Goal: Information Seeking & Learning: Learn about a topic

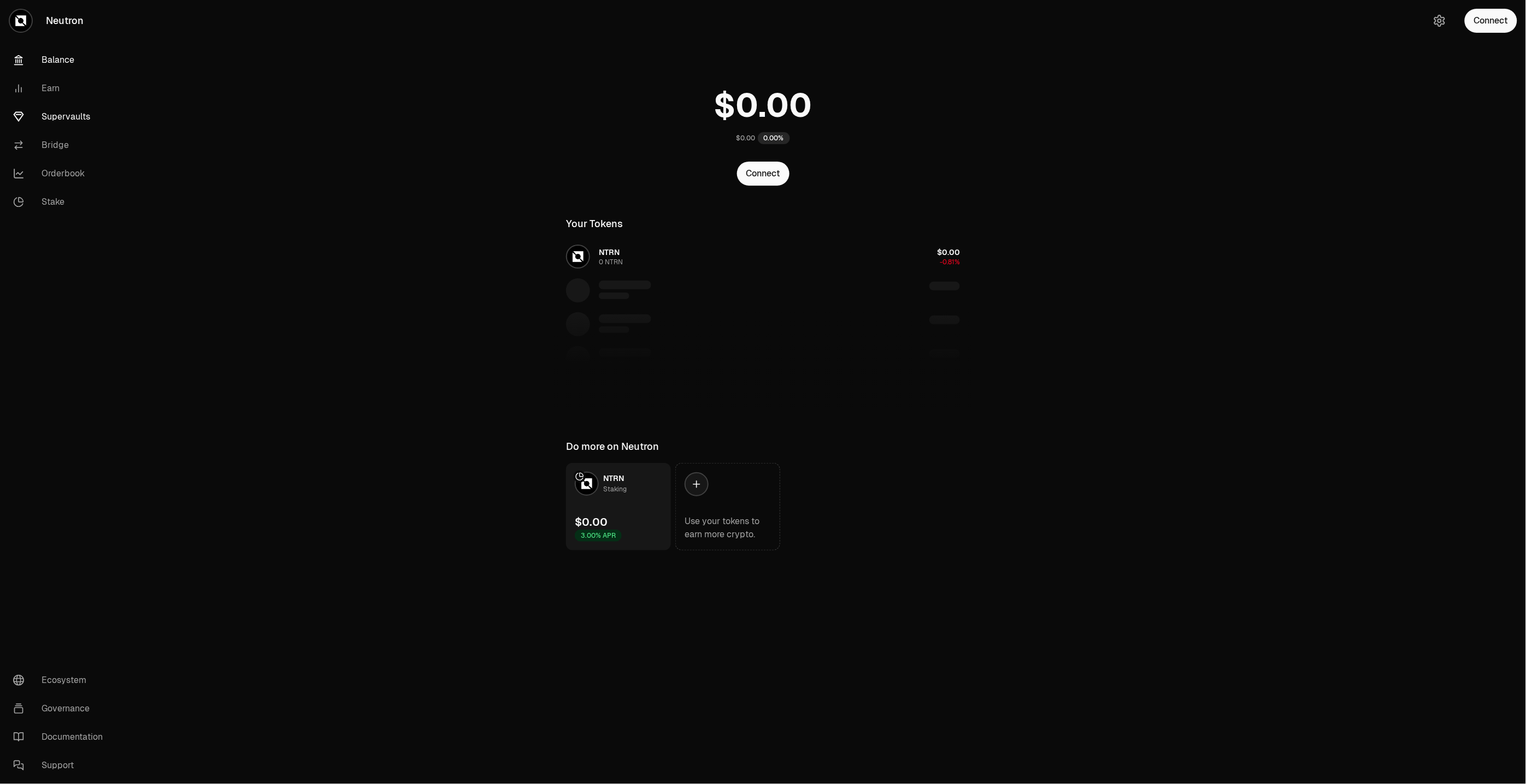
click at [62, 113] on link "Supervaults" at bounding box center [61, 117] width 114 height 29
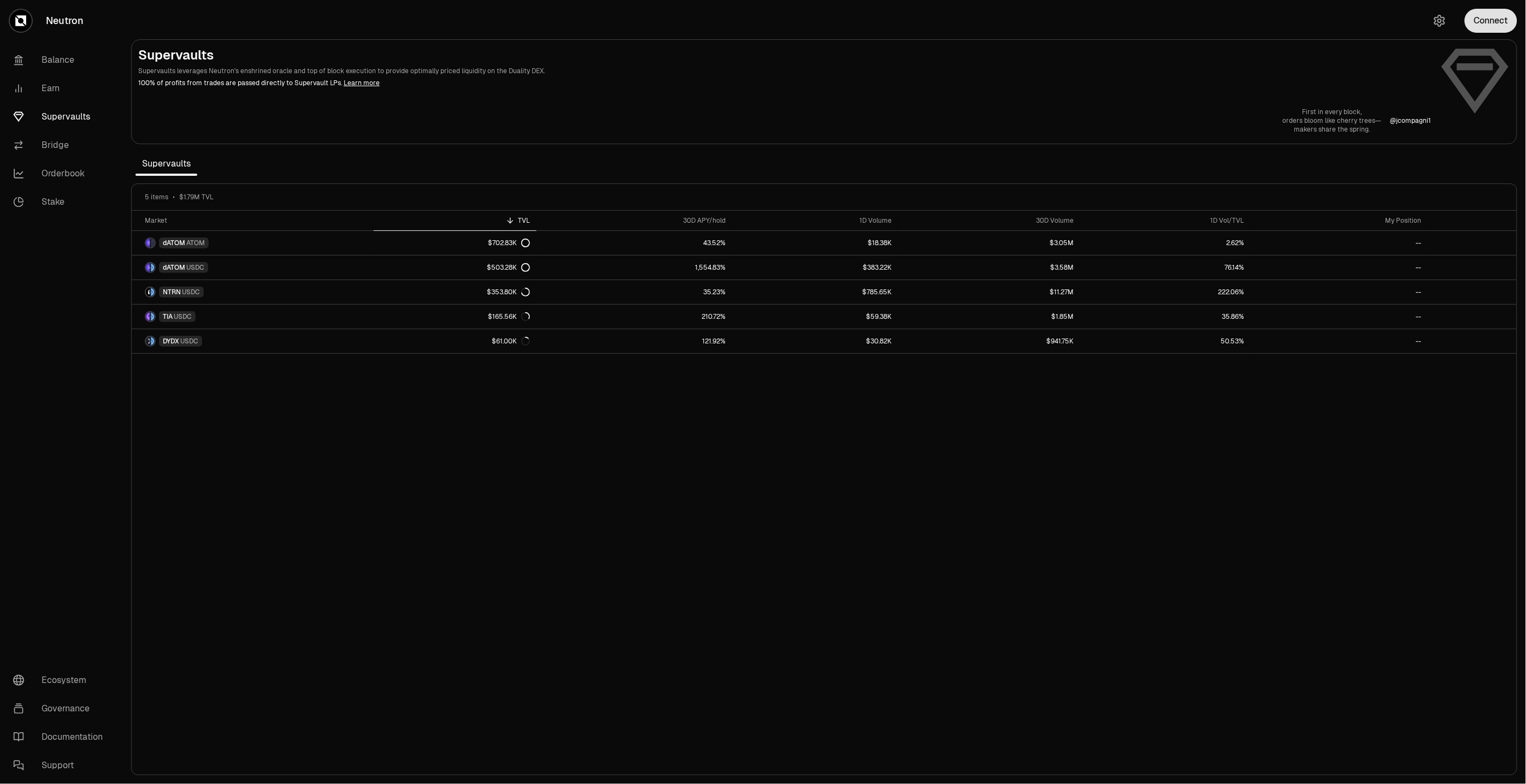
click at [1484, 23] on button "Connect" at bounding box center [1491, 21] width 52 height 24
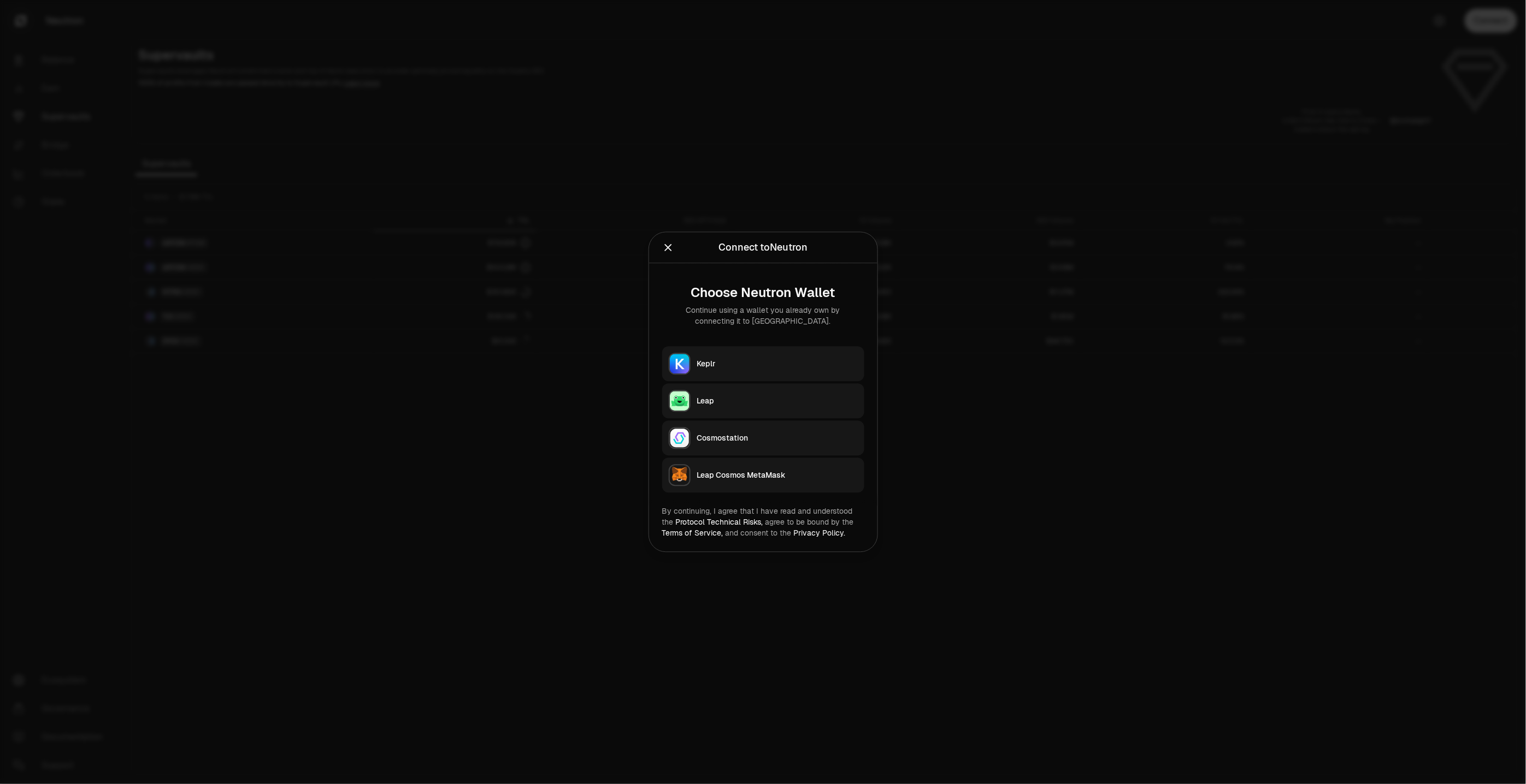
click at [755, 352] on button "Keplr" at bounding box center [763, 364] width 202 height 35
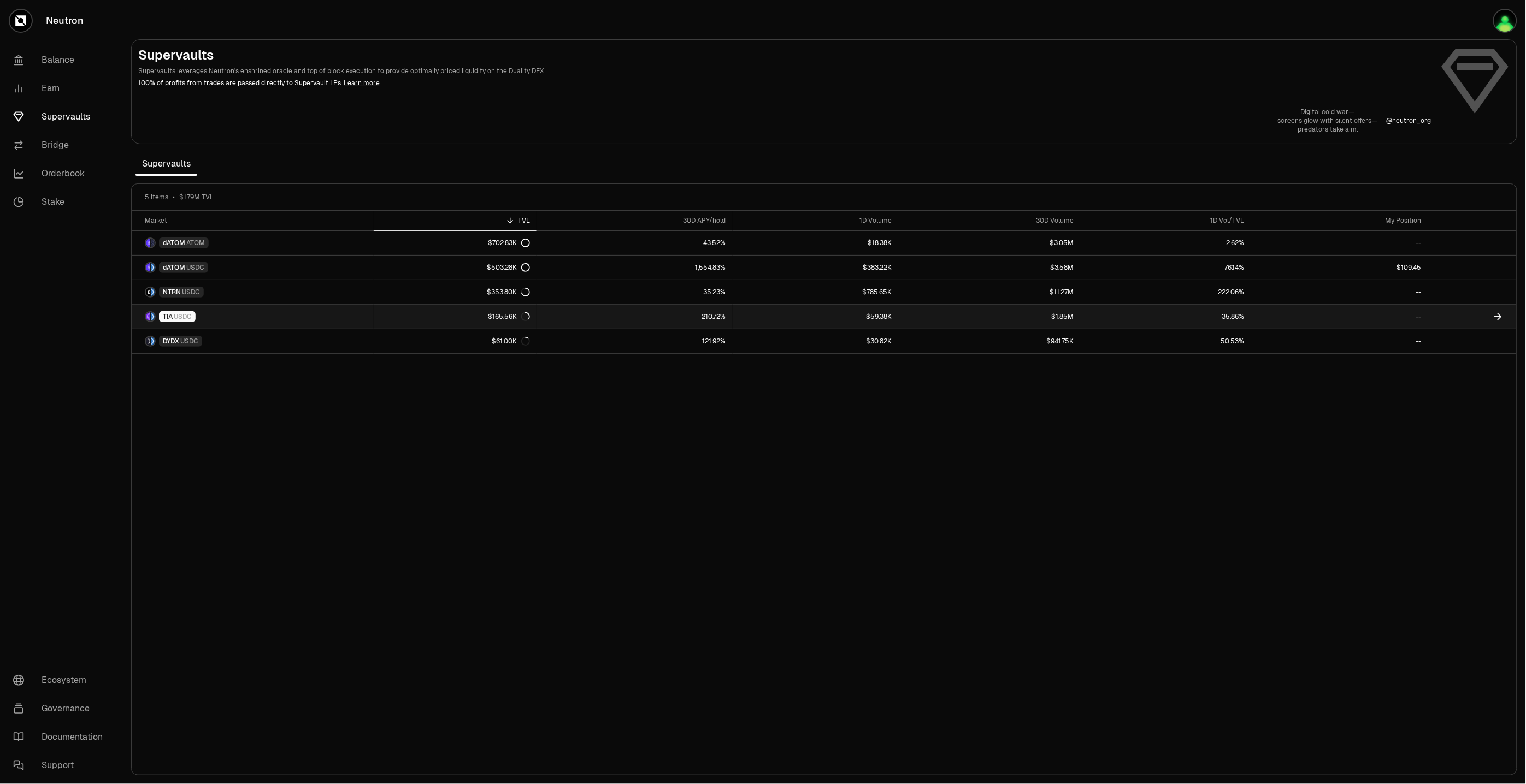
click at [583, 318] on link "210.72%" at bounding box center [634, 317] width 196 height 24
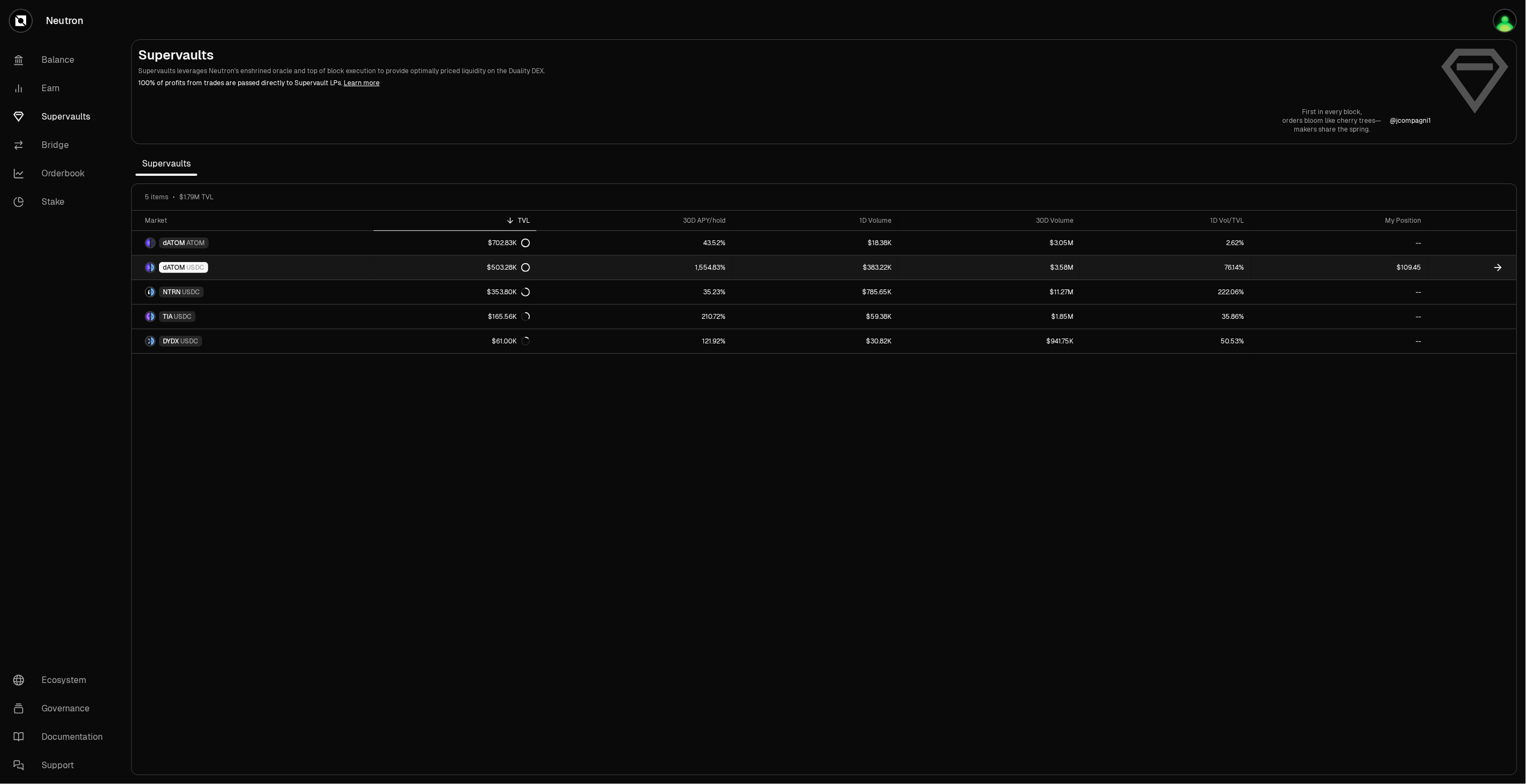
click at [299, 263] on link "dATOM USDC" at bounding box center [252, 267] width 242 height 24
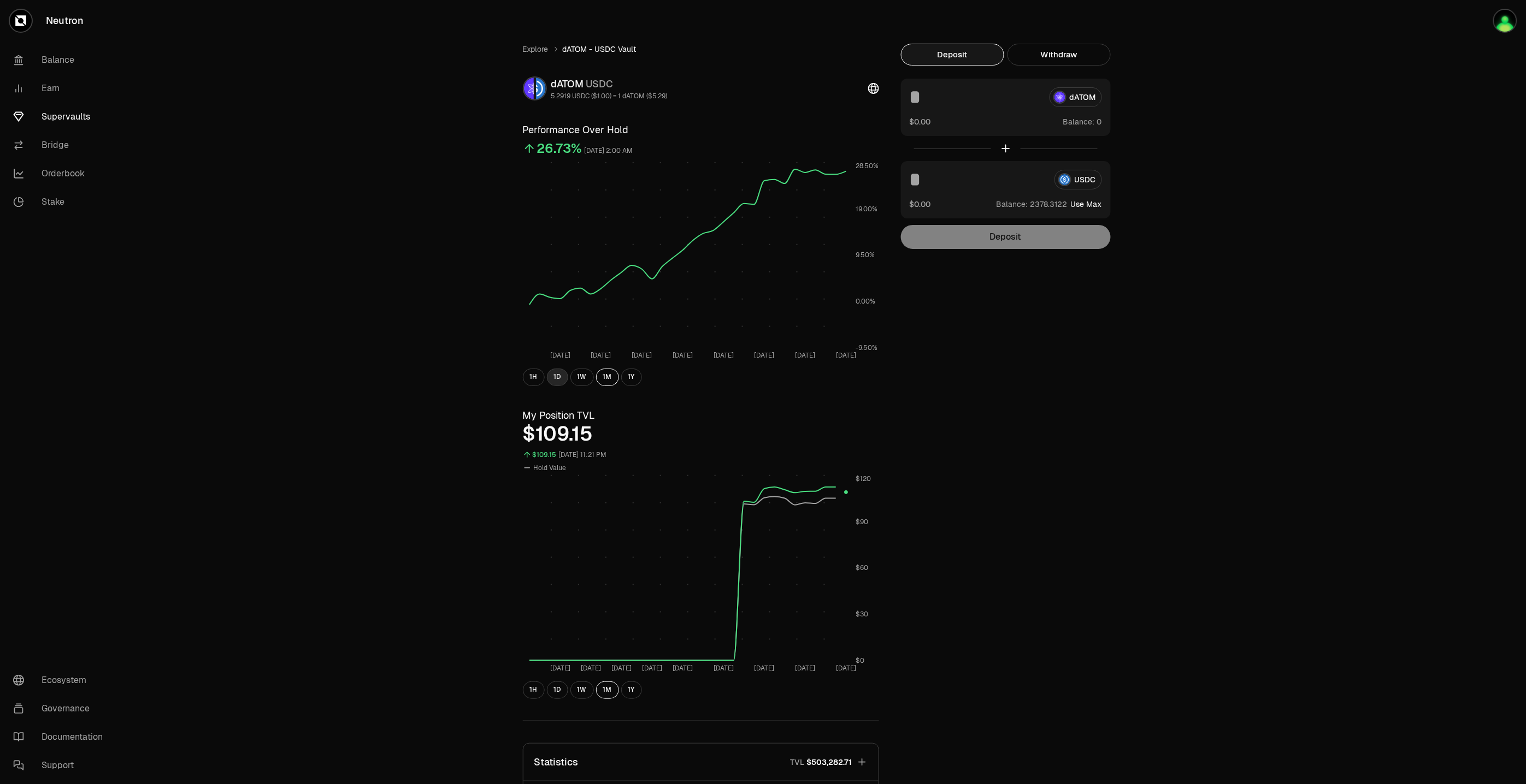
click at [559, 382] on button "1D" at bounding box center [557, 377] width 21 height 17
click at [578, 382] on button "1W" at bounding box center [582, 377] width 23 height 17
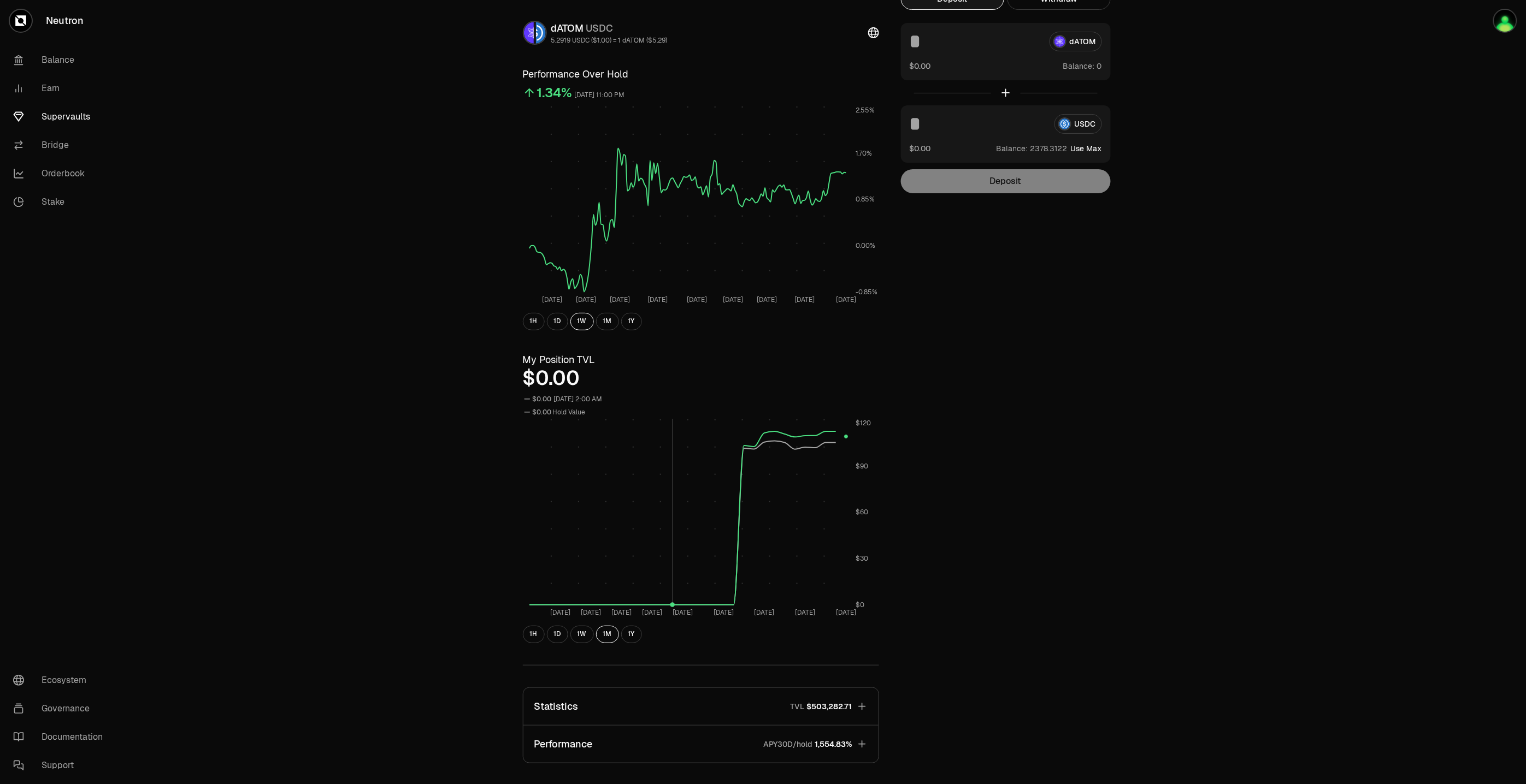
scroll to position [227, 0]
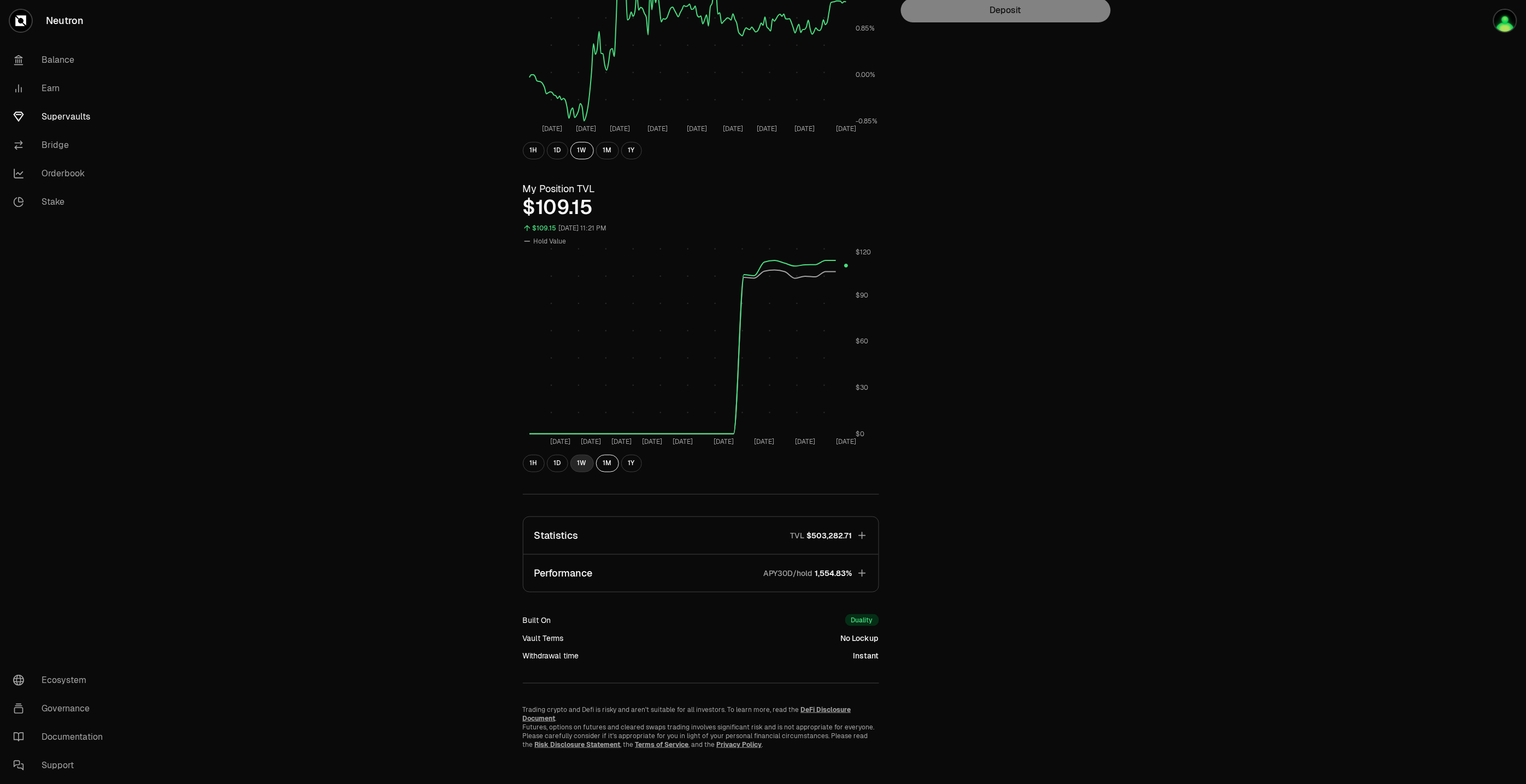
click at [583, 470] on button "1W" at bounding box center [582, 463] width 23 height 17
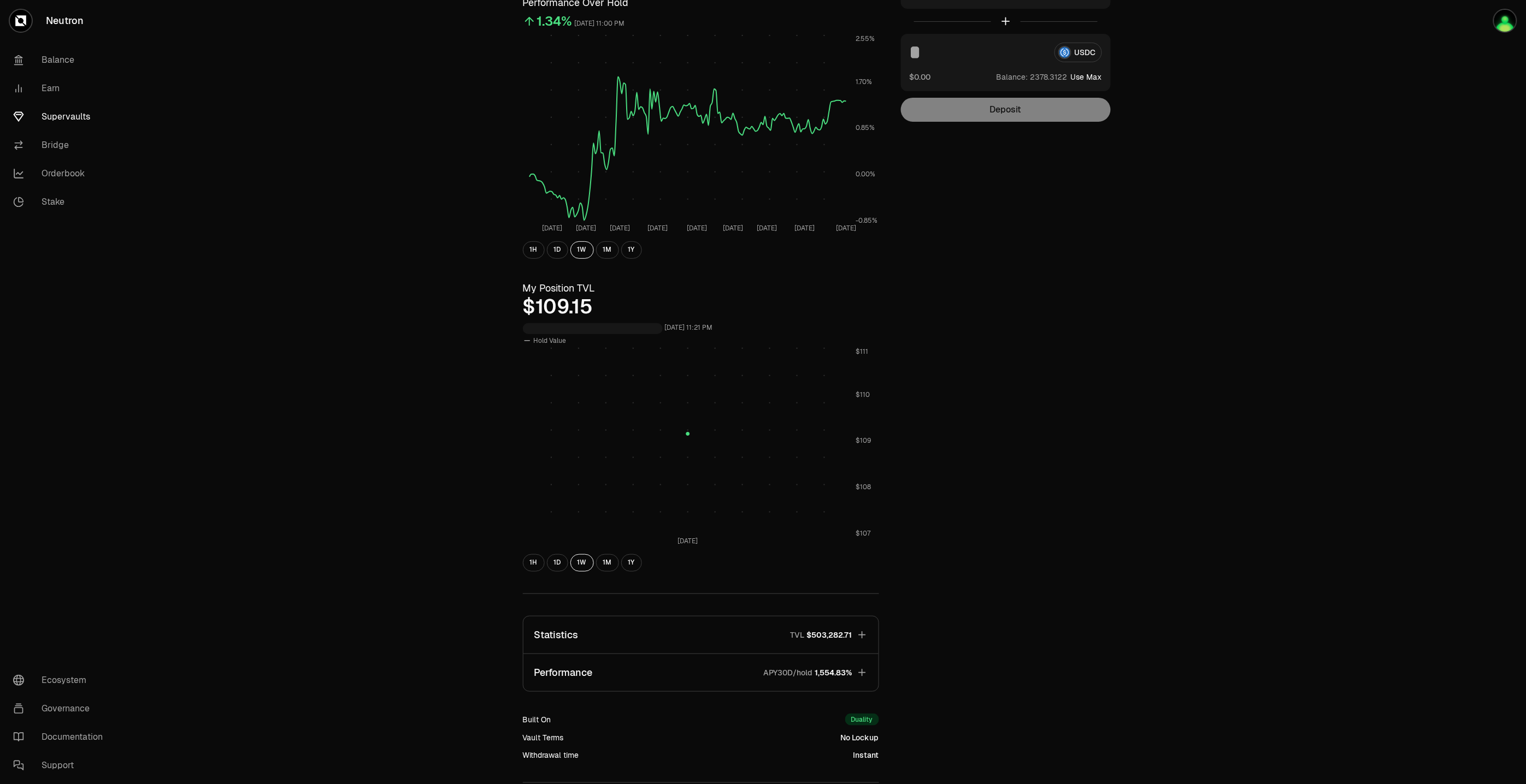
scroll to position [0, 0]
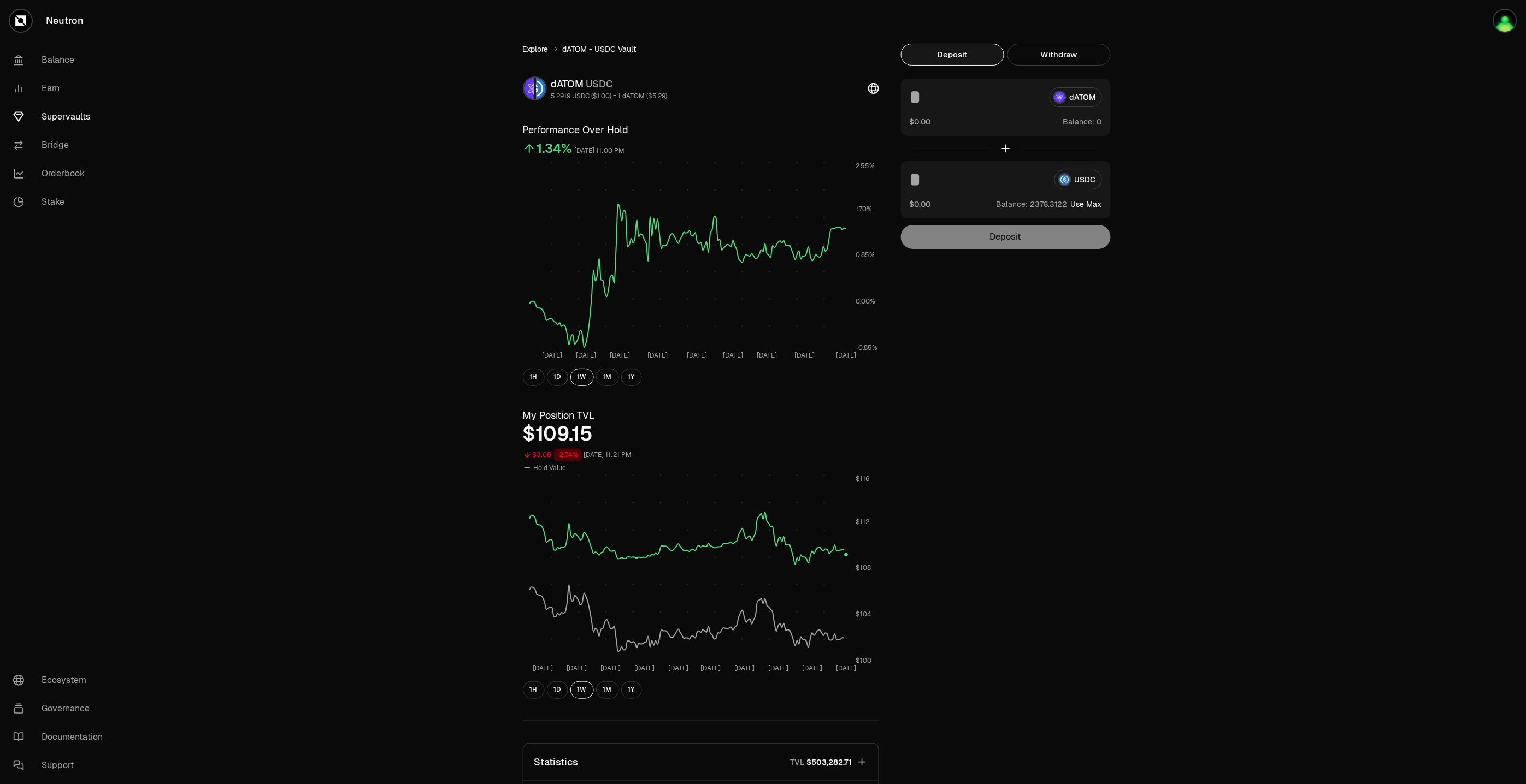
click at [537, 48] on link "Explore" at bounding box center [535, 49] width 26 height 11
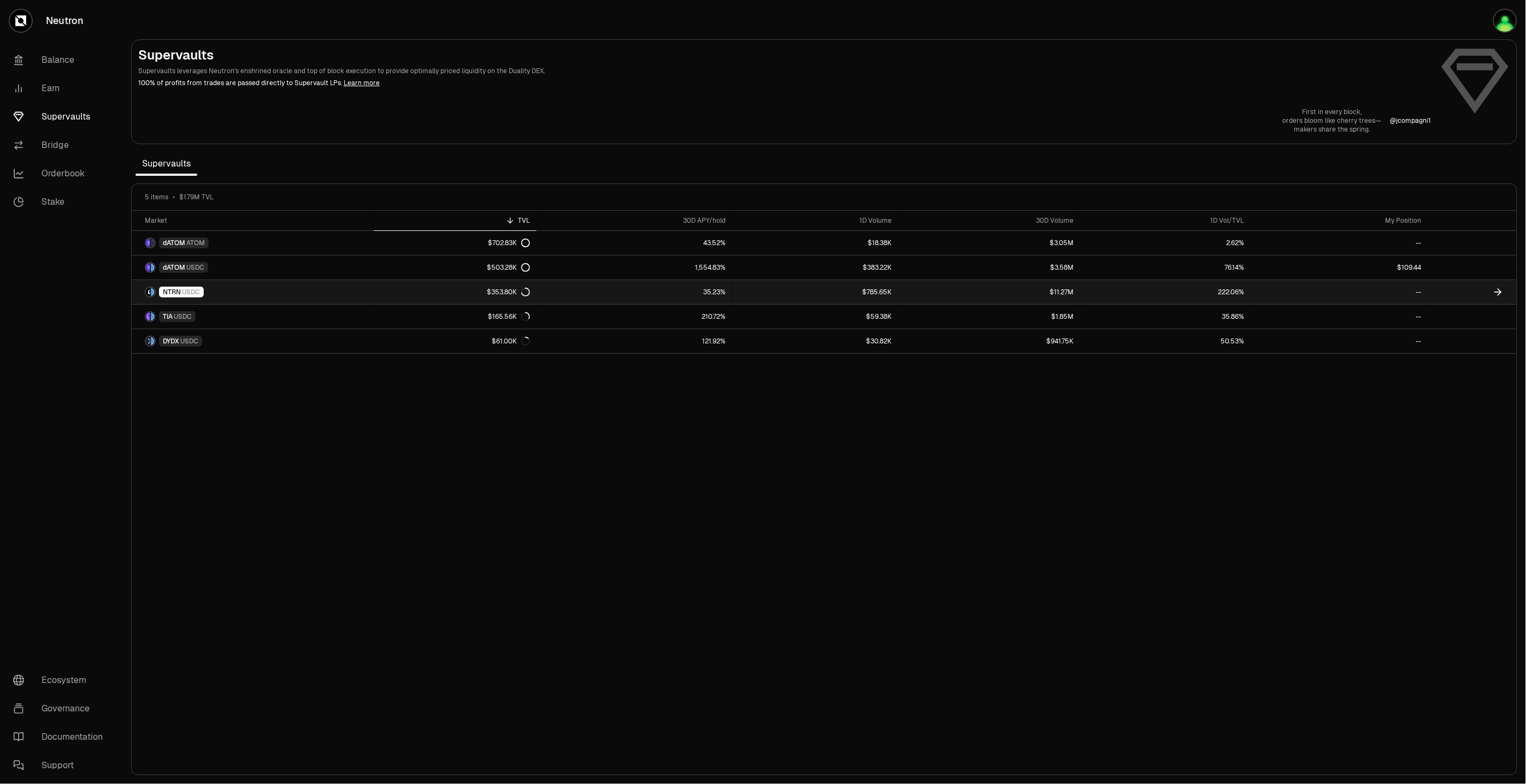
click at [270, 288] on link "NTRN USDC" at bounding box center [252, 292] width 242 height 24
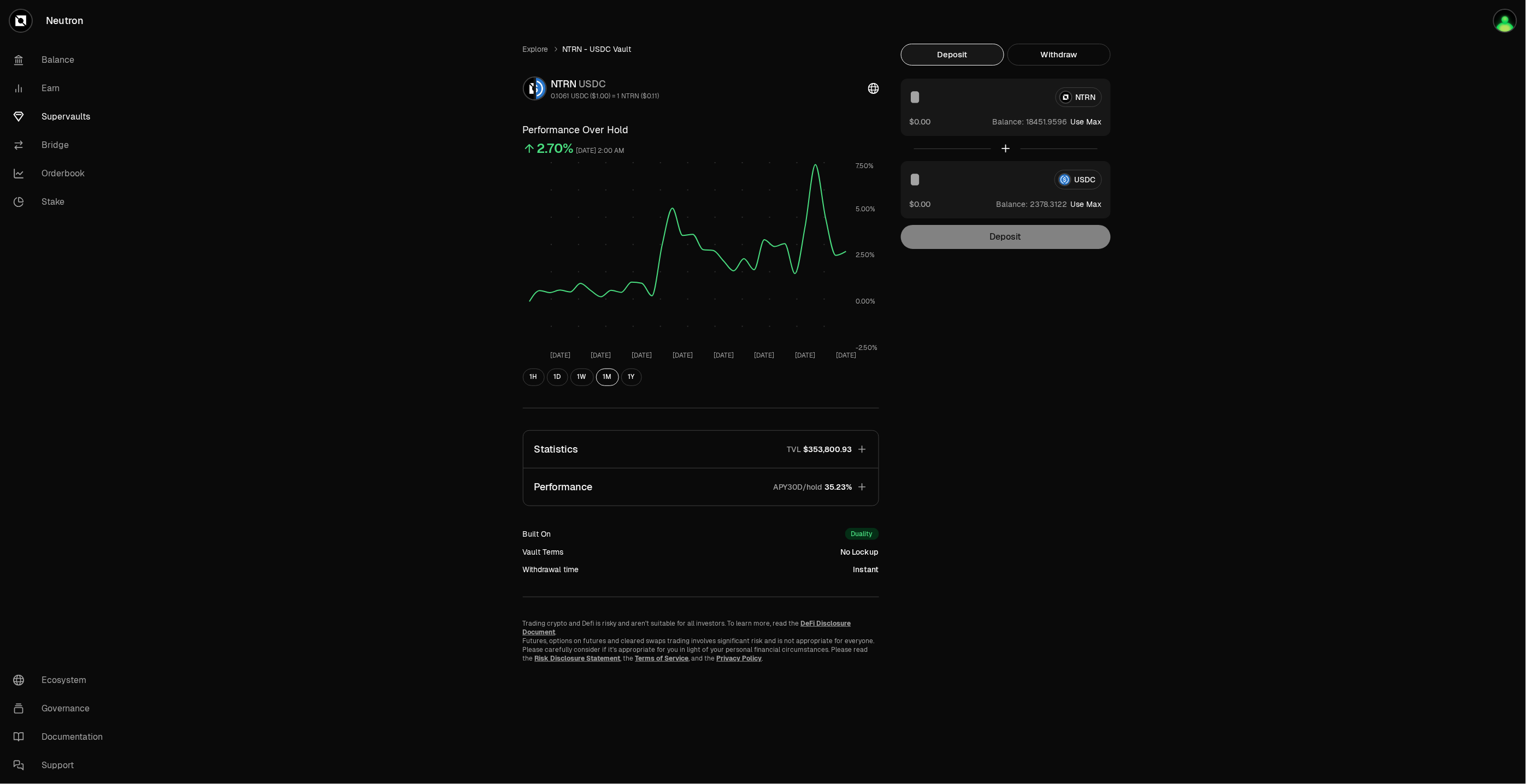
click at [725, 485] on button "Performance APY30D/hold 35.23%" at bounding box center [701, 487] width 355 height 37
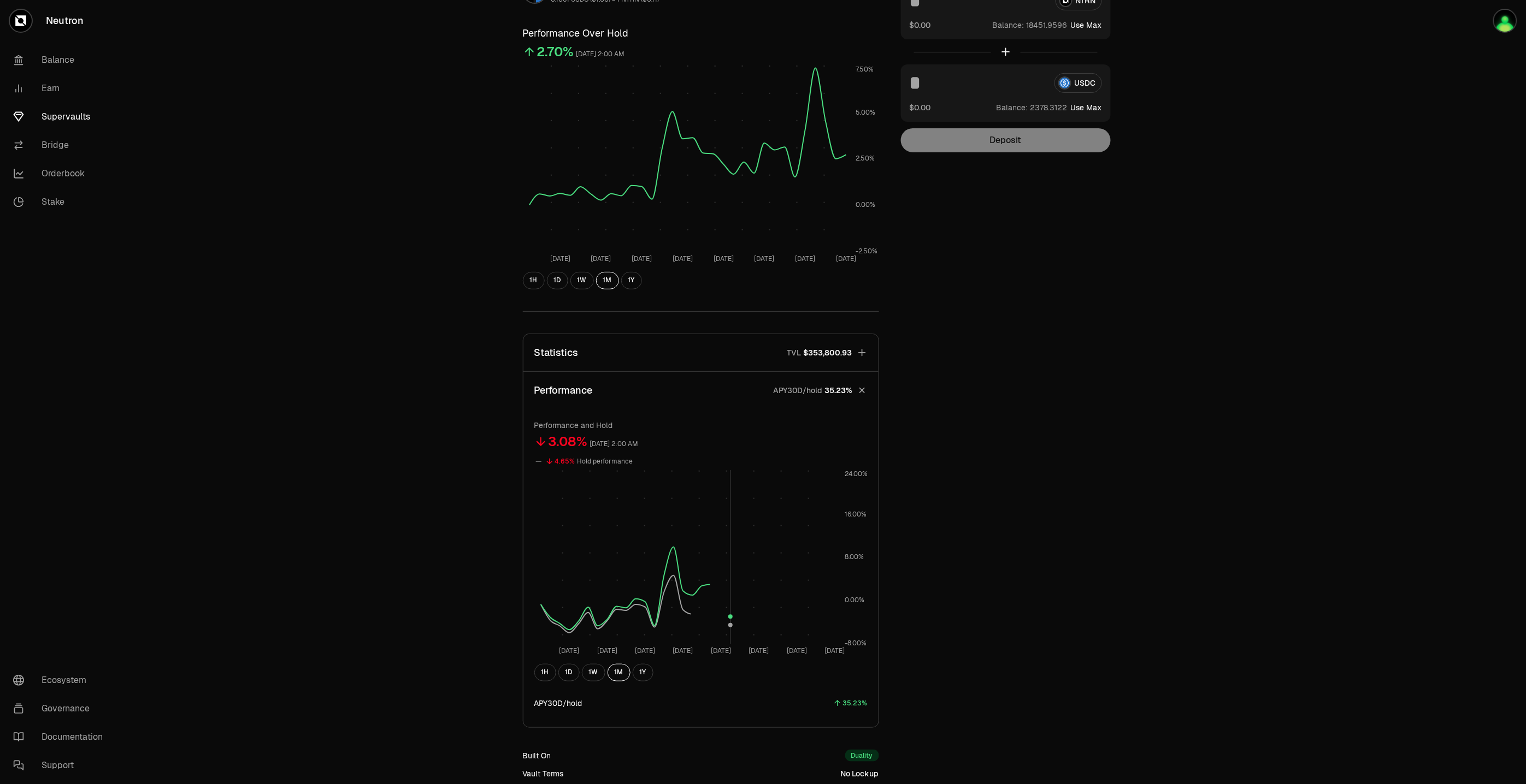
scroll to position [232, 0]
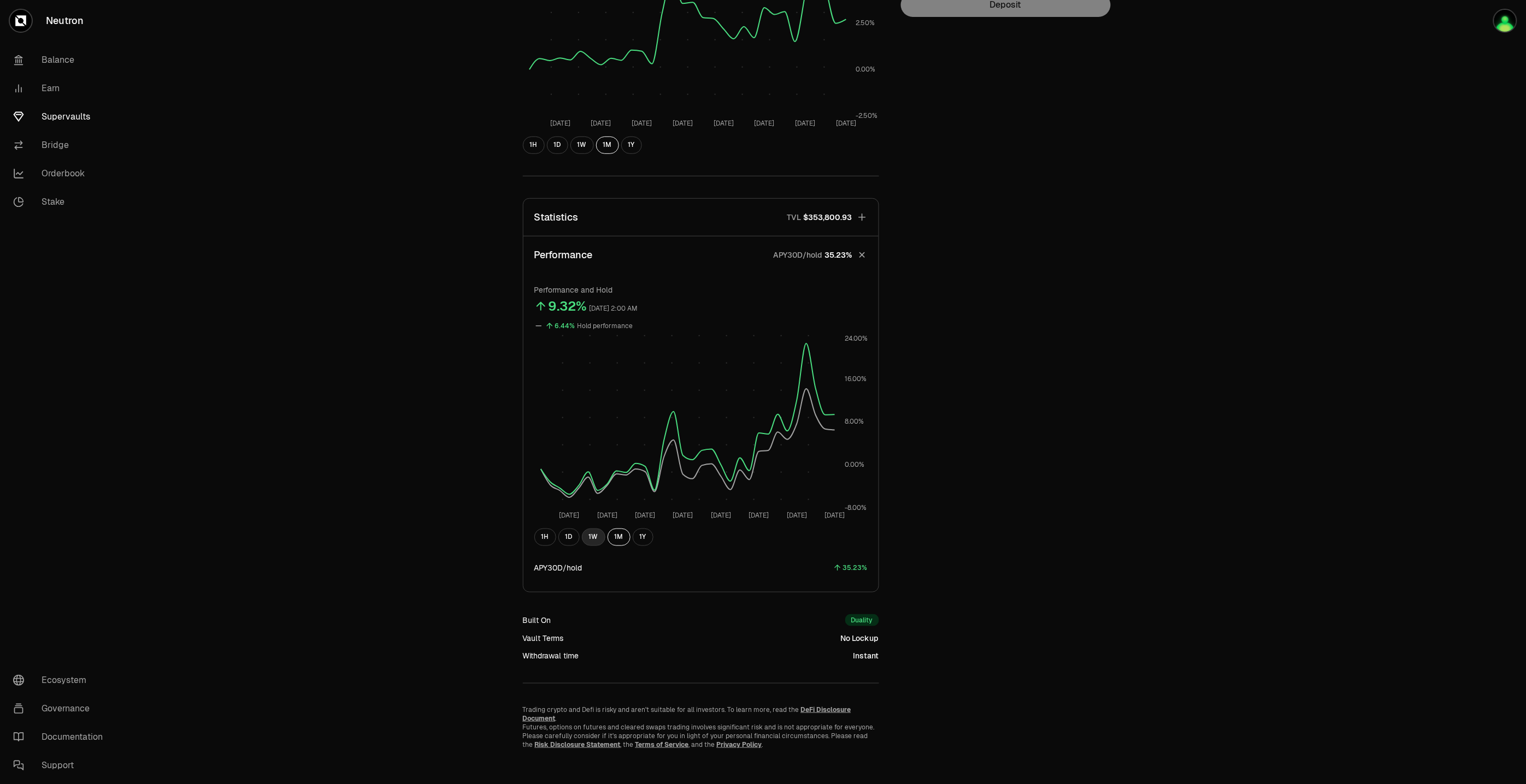
click at [589, 538] on button "1W" at bounding box center [593, 537] width 23 height 17
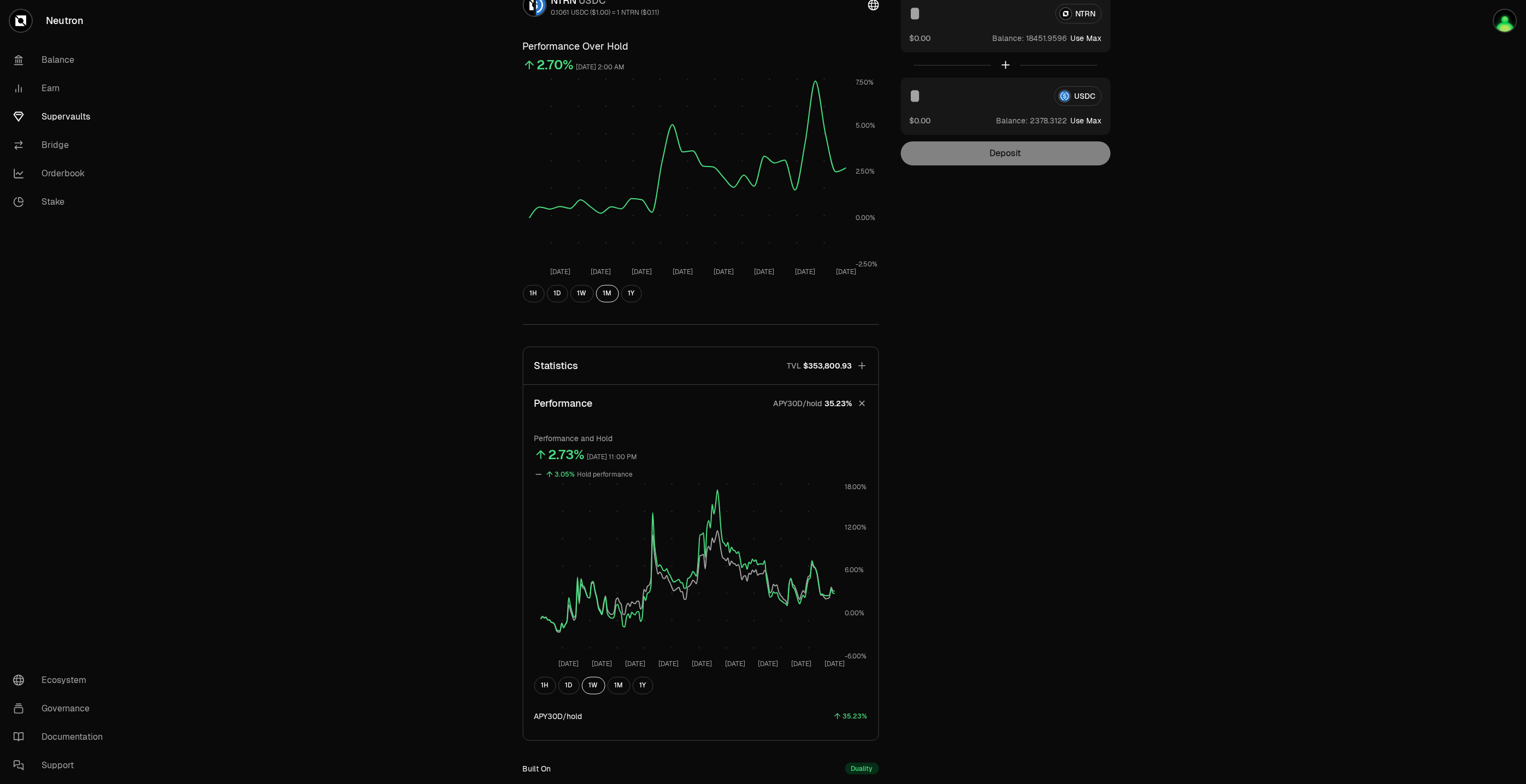
scroll to position [0, 0]
